Goal: Information Seeking & Learning: Learn about a topic

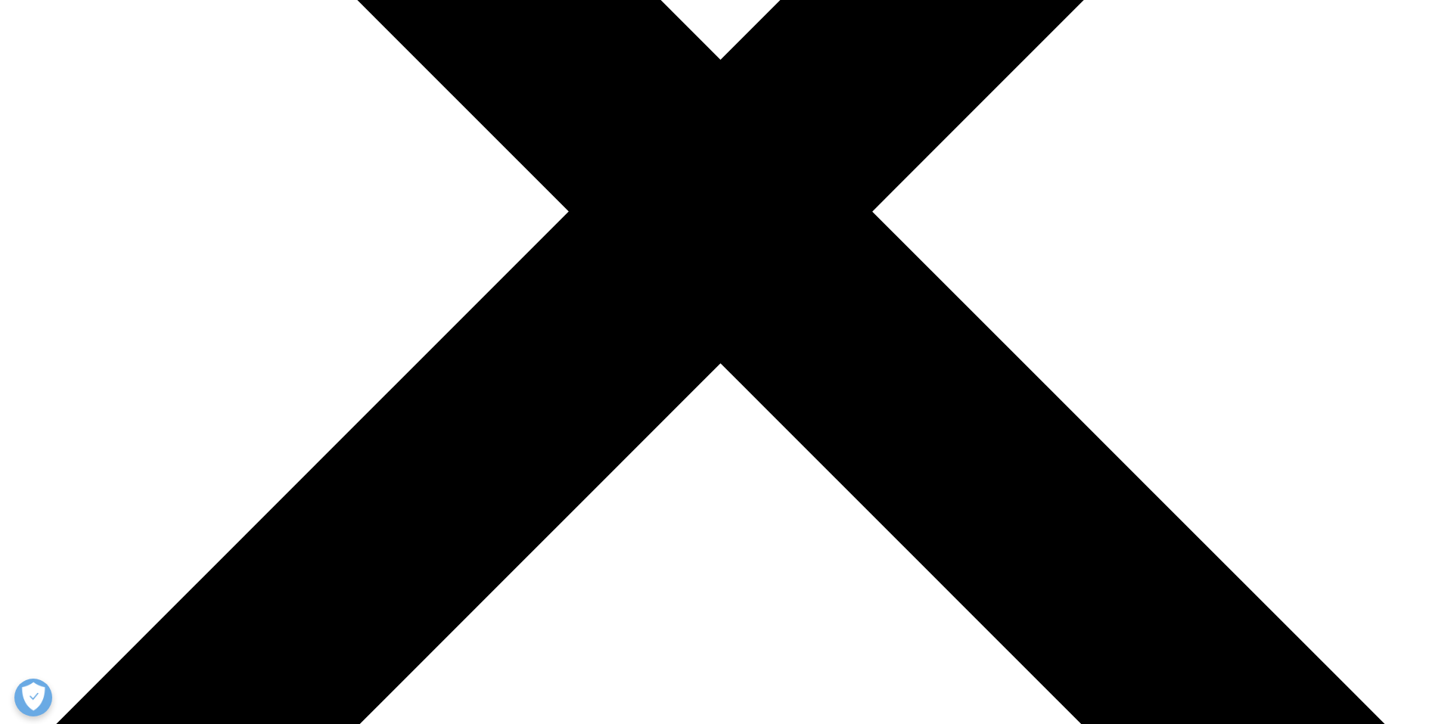
scroll to position [681, 0]
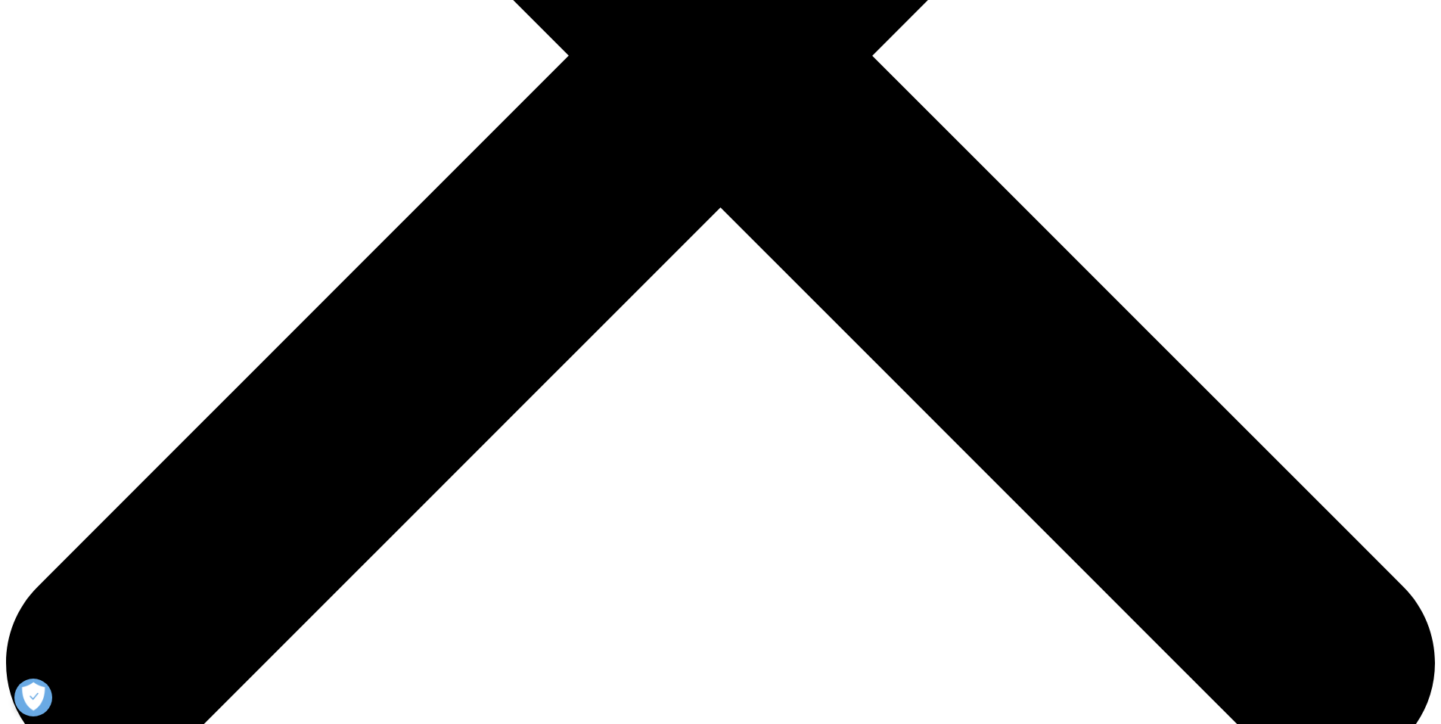
drag, startPoint x: 425, startPoint y: 195, endPoint x: 883, endPoint y: 246, distance: 460.4
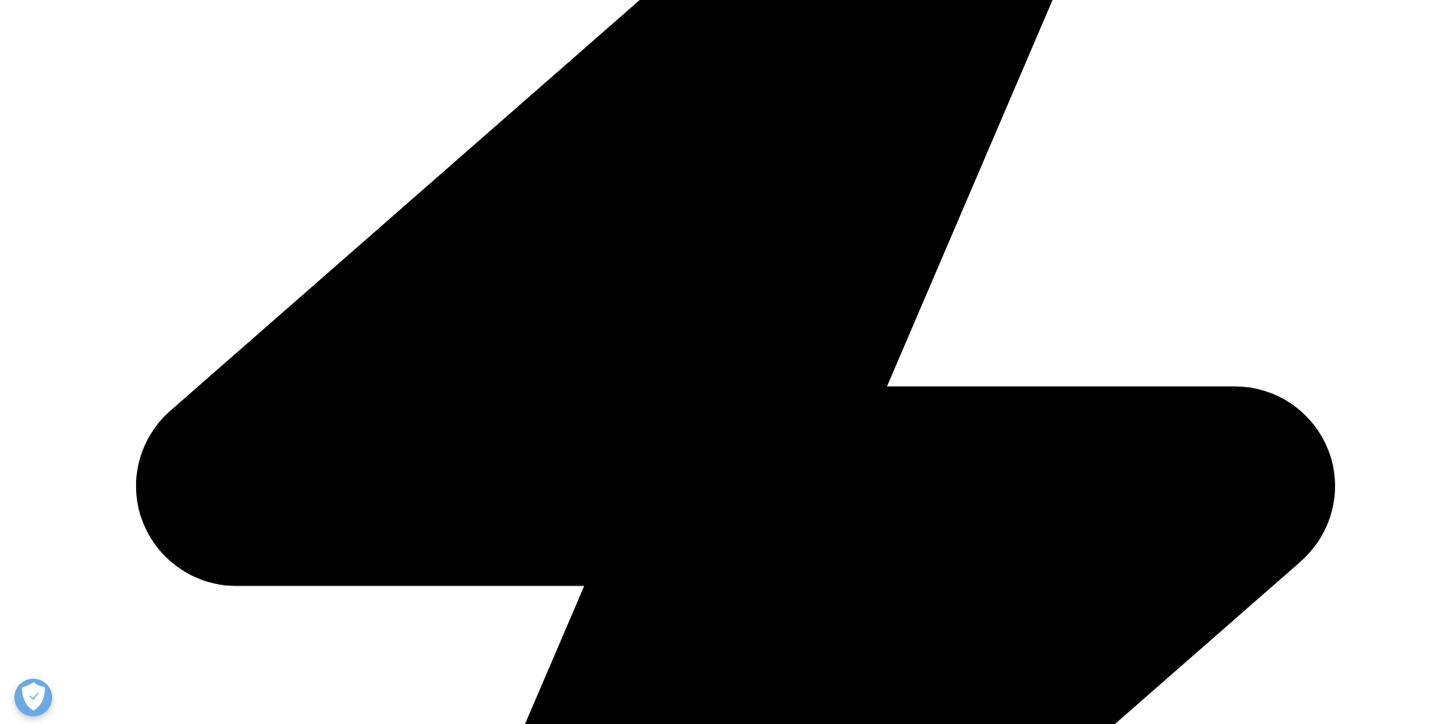
copy p "The outlook for immunology for the next five years, however, is a very differen…"
drag, startPoint x: 407, startPoint y: 41, endPoint x: 931, endPoint y: 96, distance: 527.1
copy p "For the past two decades, immunology has been one of the major growth engines o…"
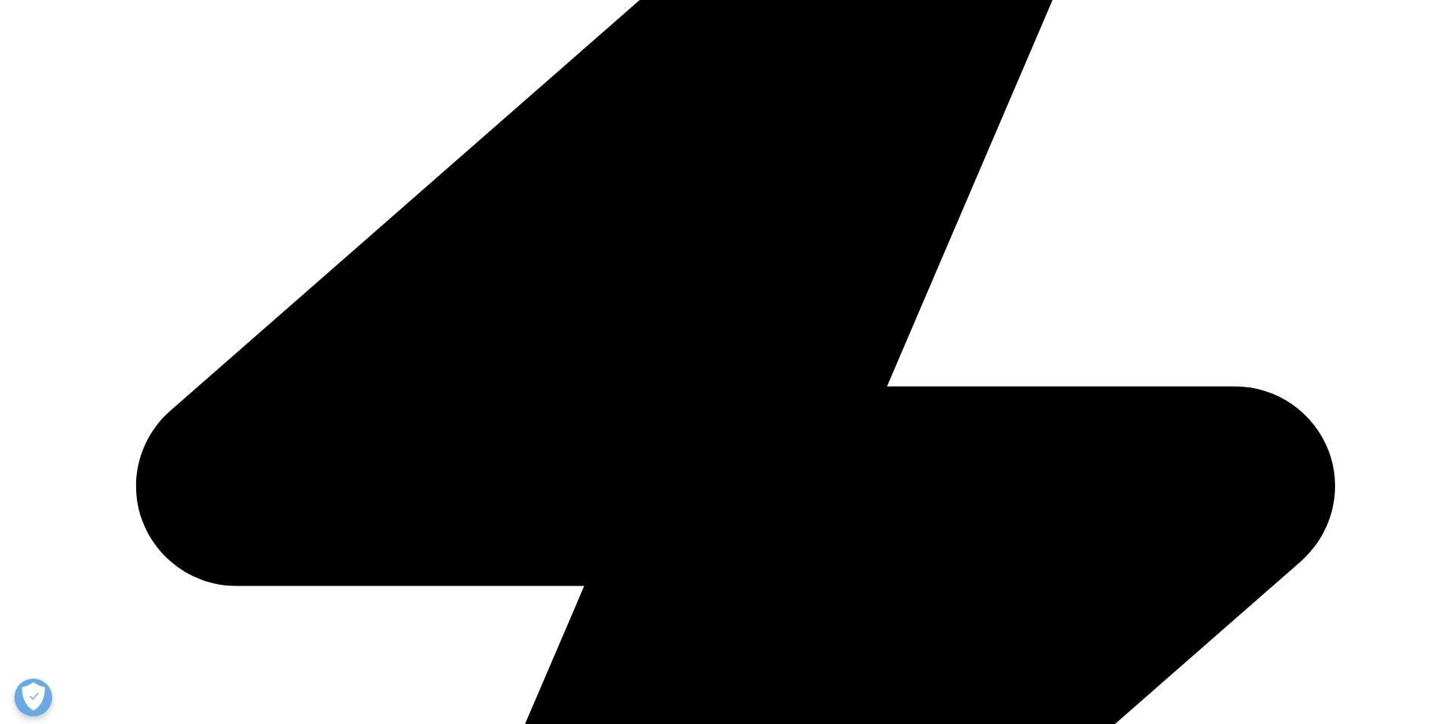
drag, startPoint x: 420, startPoint y: 197, endPoint x: 555, endPoint y: 230, distance: 139.4
copy p "The outlook for immunology for the next five years, however, is a very differen…"
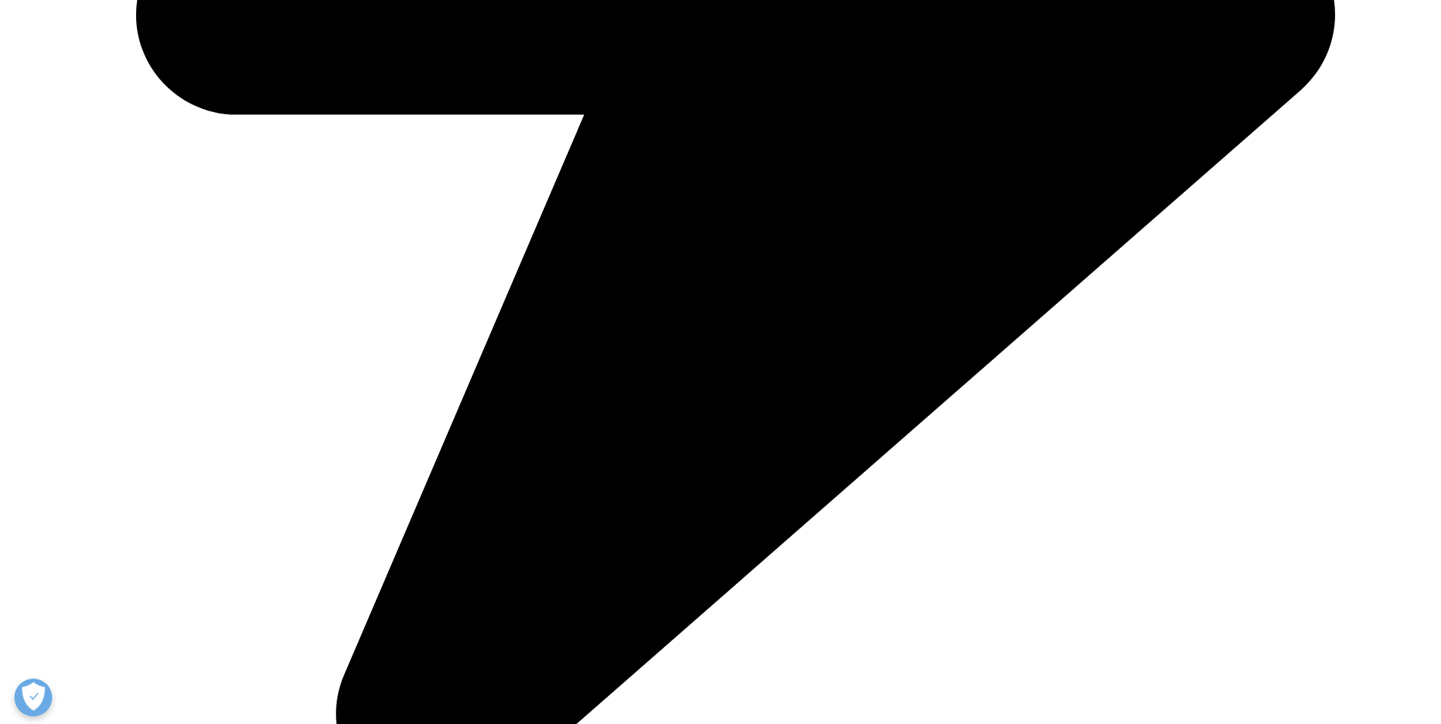
scroll to position [3252, 0]
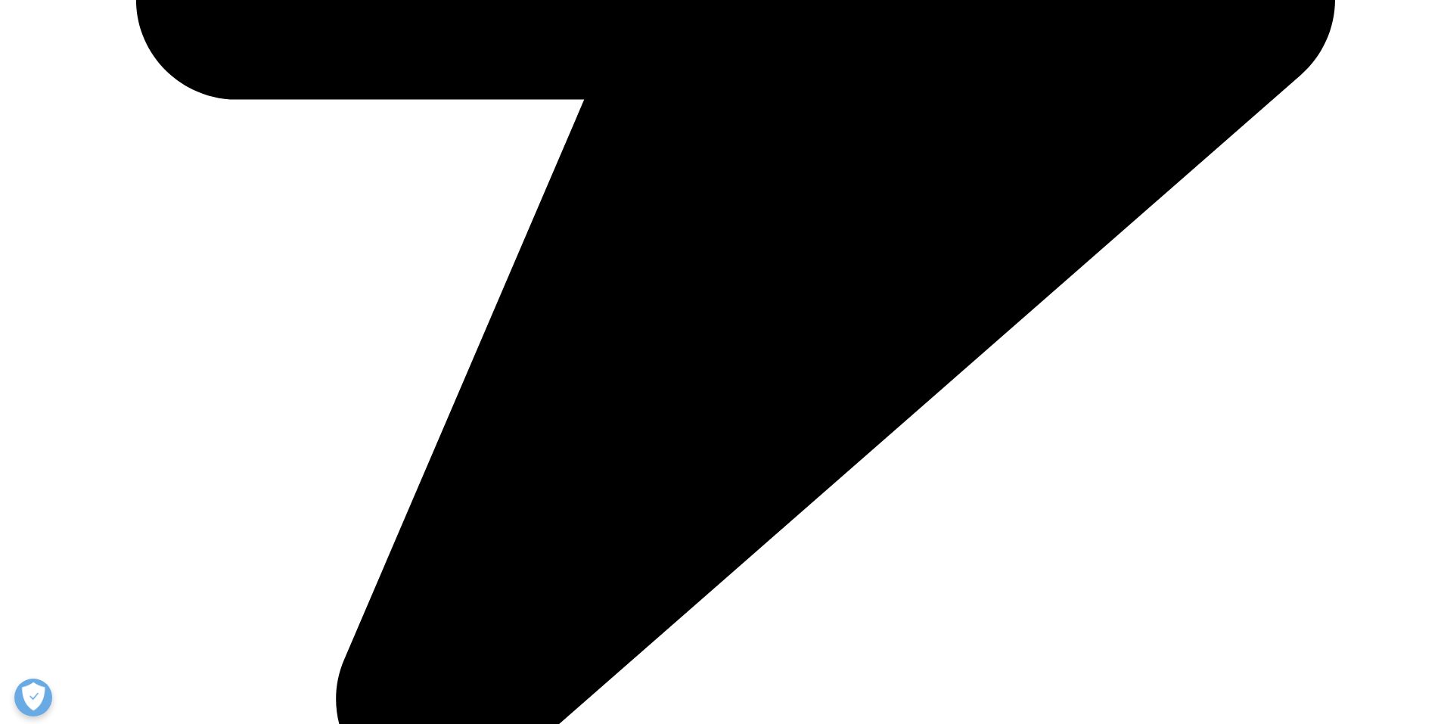
drag, startPoint x: 439, startPoint y: 298, endPoint x: 836, endPoint y: 340, distance: 399.3
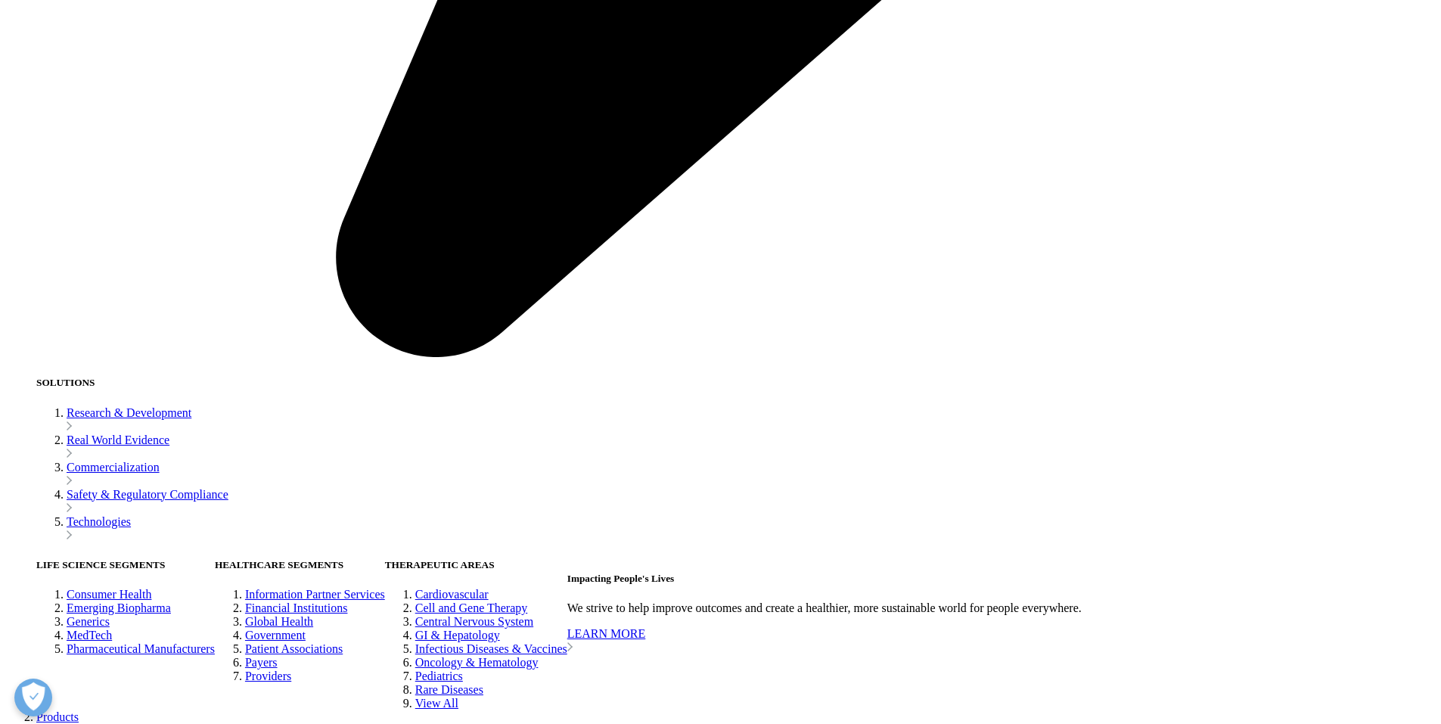
scroll to position [3630, 0]
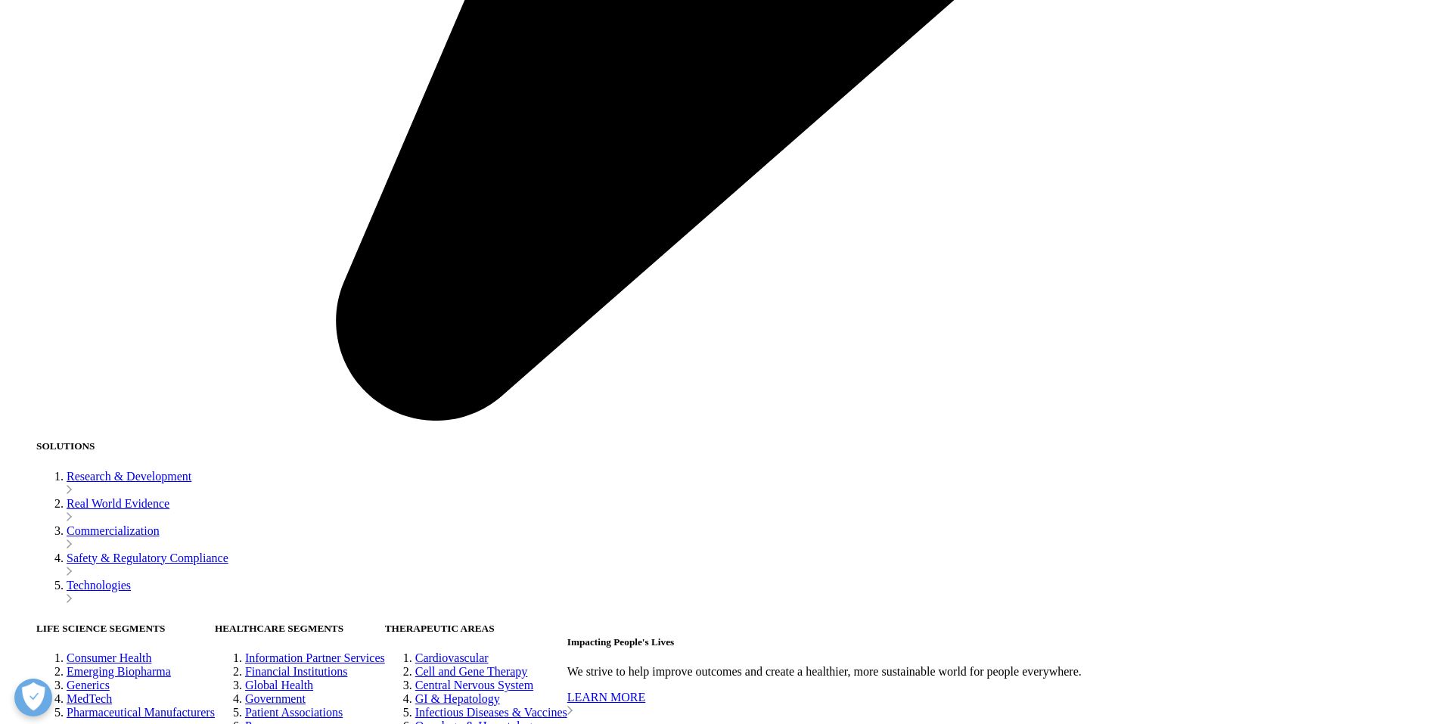
drag, startPoint x: 439, startPoint y: 141, endPoint x: 700, endPoint y: 231, distance: 275.8
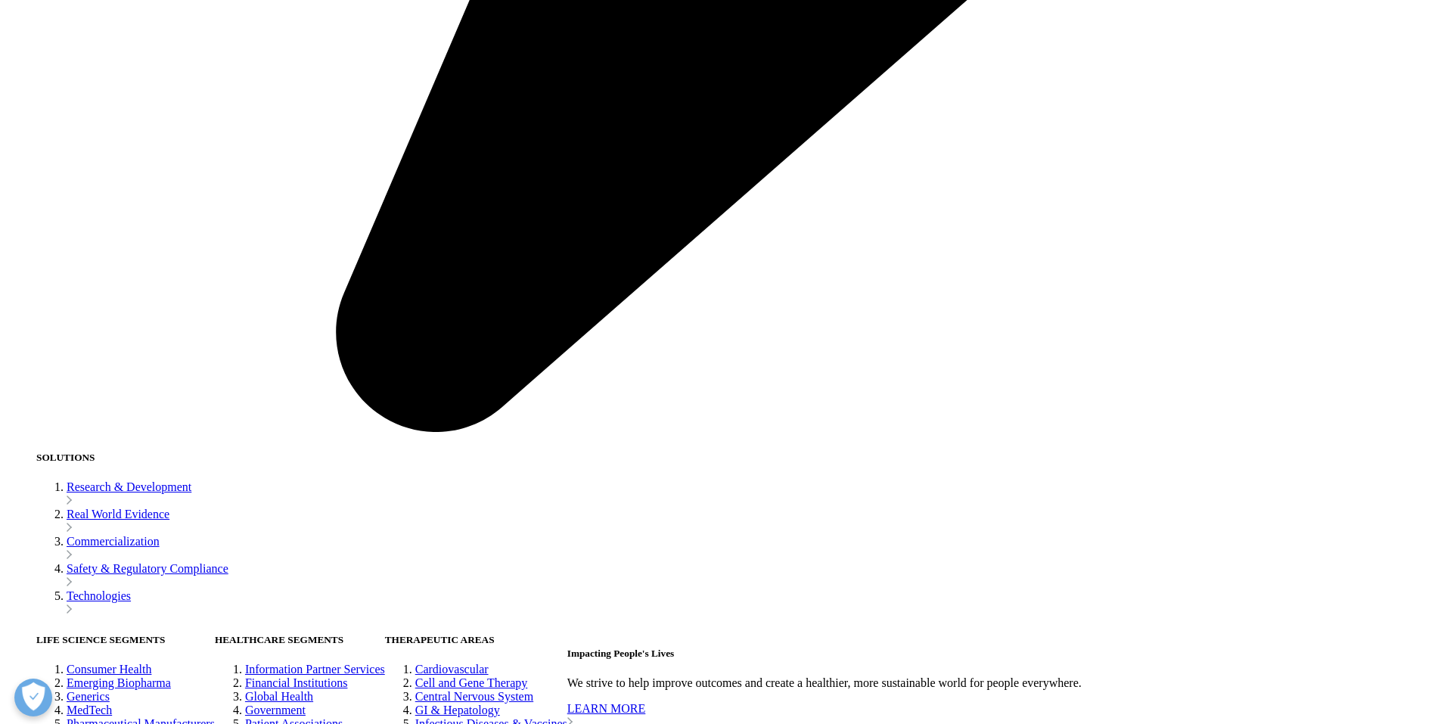
copy li "Extensive market shaping and health system preparation , focussing on raising a…"
